Goal: Navigation & Orientation: Find specific page/section

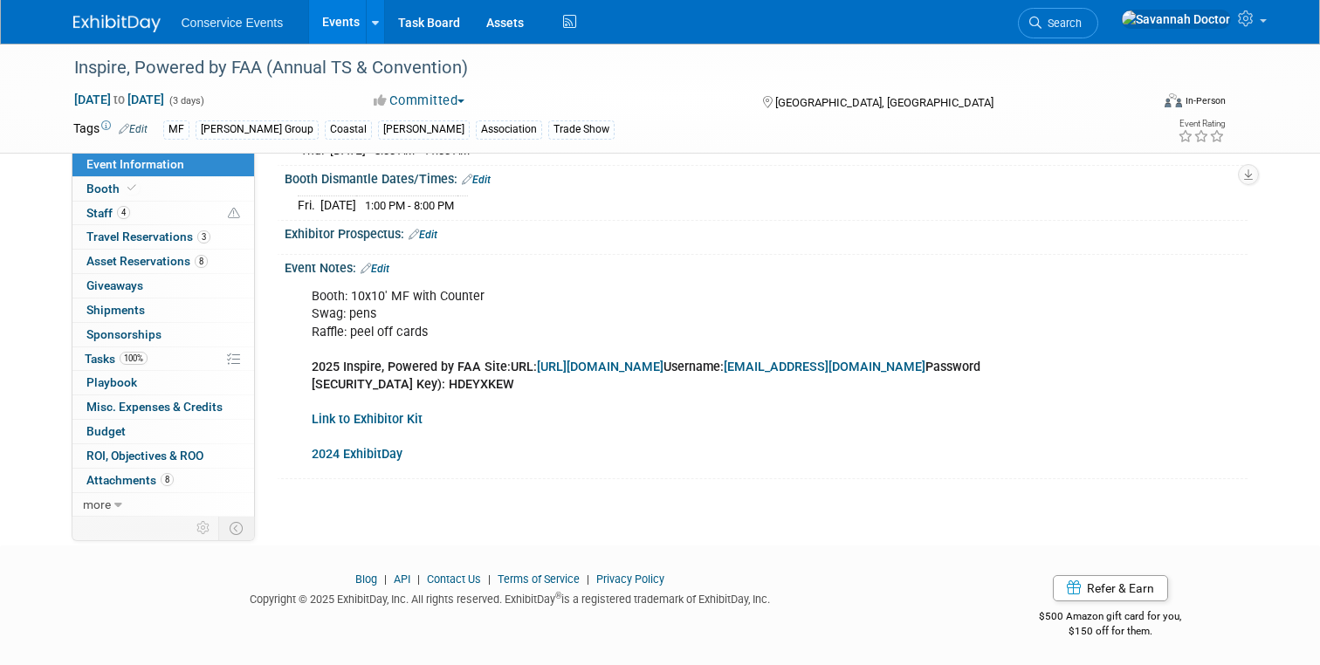
click at [129, 28] on img at bounding box center [116, 23] width 87 height 17
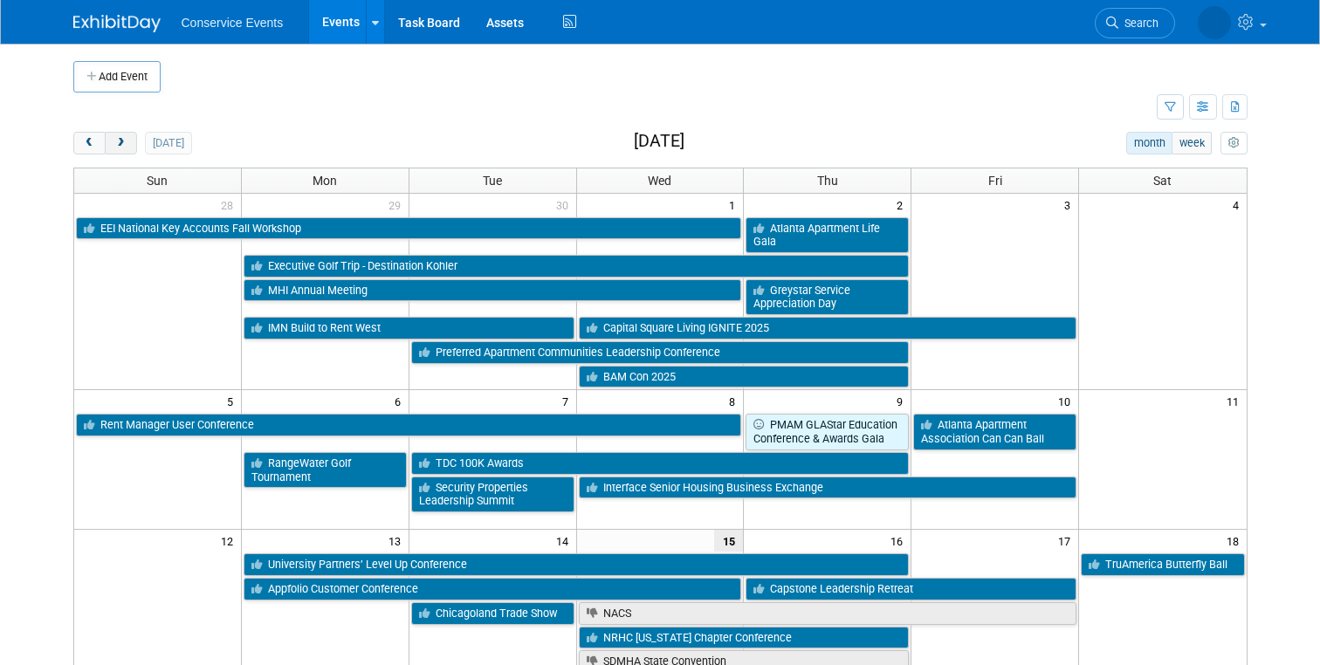
click at [124, 141] on span "next" at bounding box center [120, 143] width 13 height 11
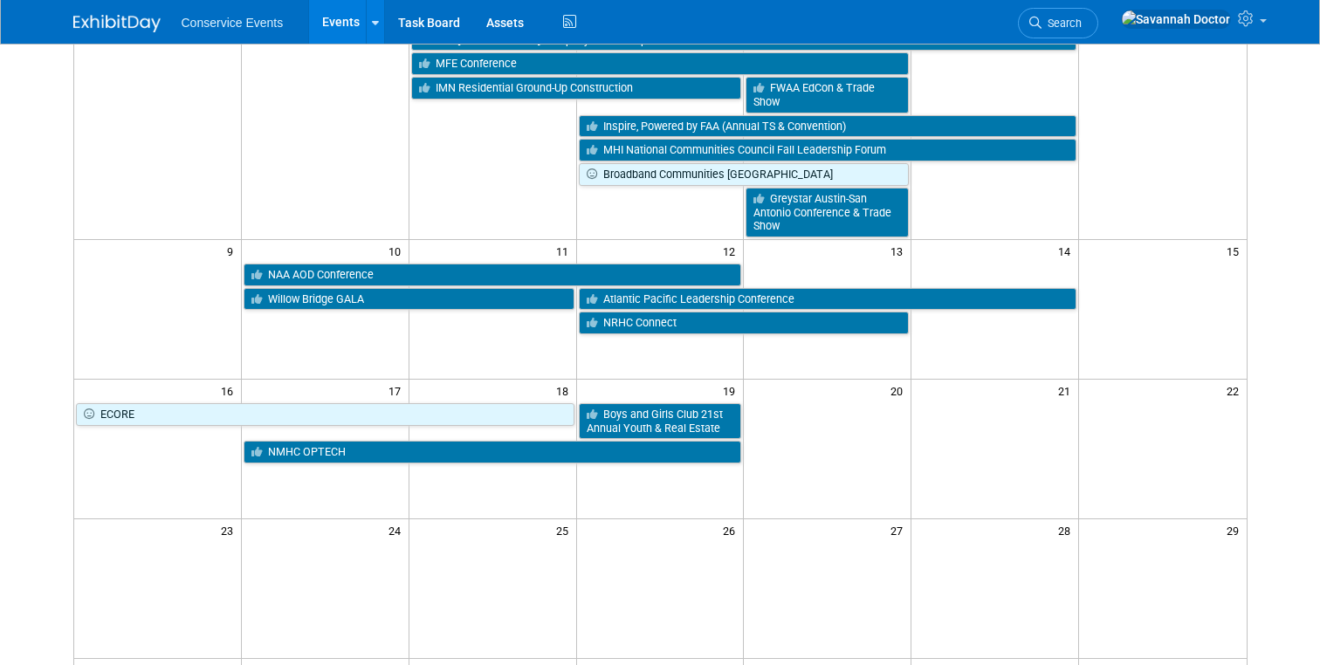
scroll to position [388, 0]
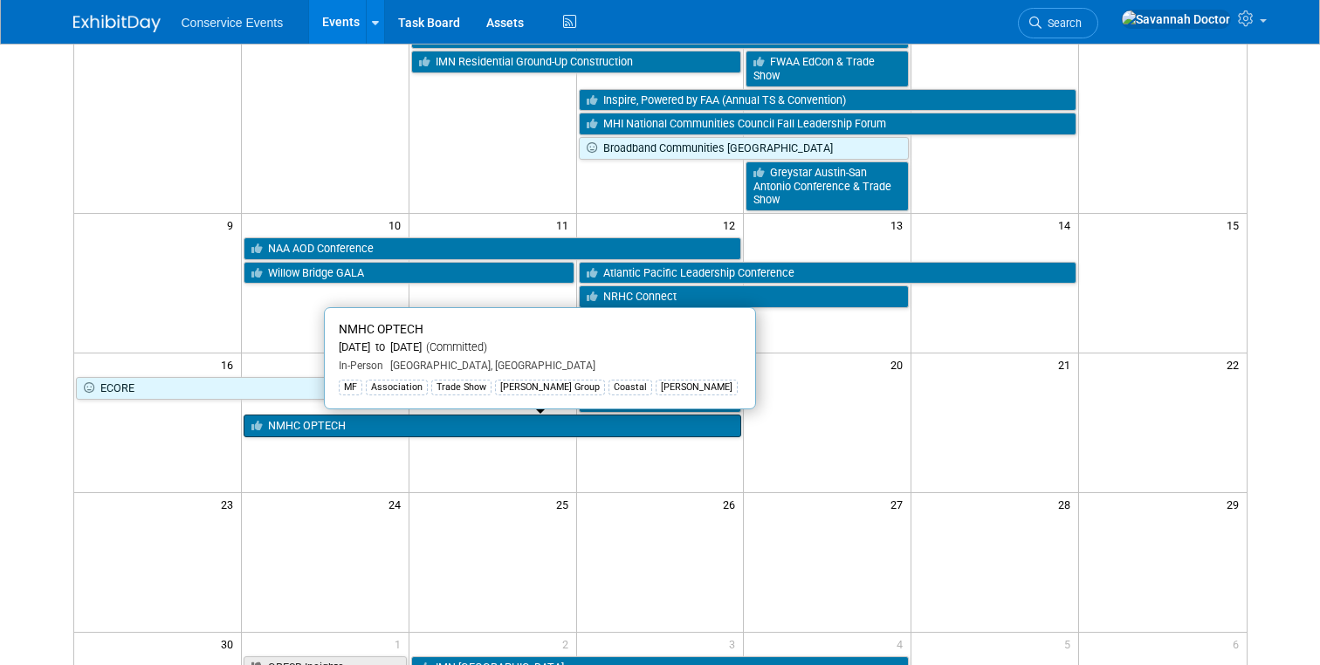
click at [304, 430] on link "NMHC OPTECH" at bounding box center [493, 426] width 498 height 23
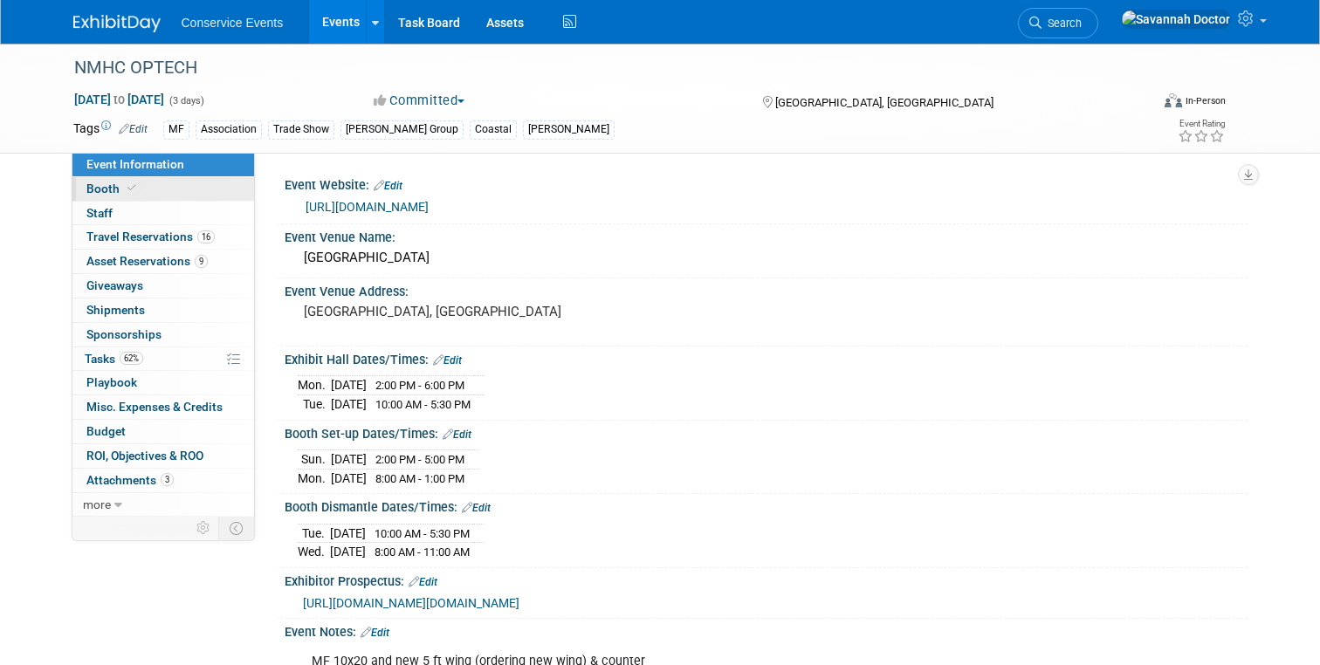
click at [100, 189] on span "Booth" at bounding box center [112, 189] width 53 height 14
